Goal: Book appointment/travel/reservation

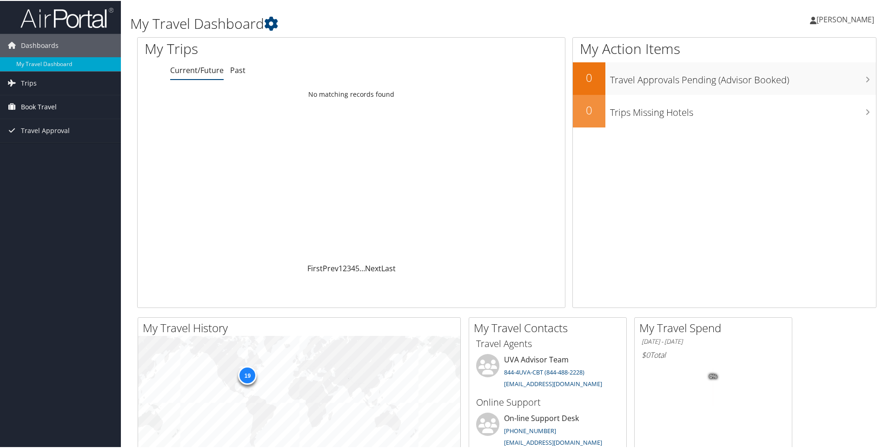
click at [35, 109] on span "Book Travel" at bounding box center [39, 105] width 36 height 23
click at [32, 149] on link "Book/Manage Online Trips" at bounding box center [60, 153] width 121 height 14
